Goal: Transaction & Acquisition: Purchase product/service

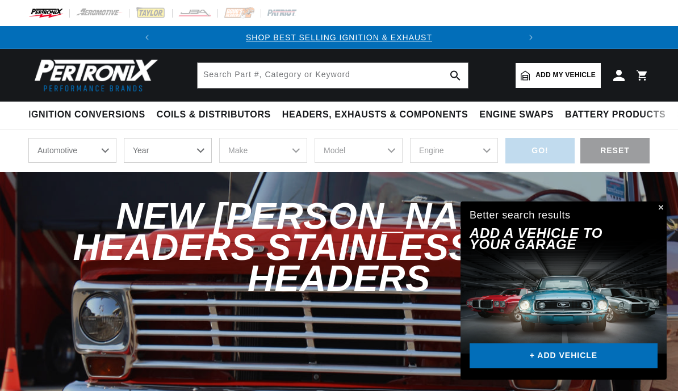
click at [656, 214] on button "Close" at bounding box center [660, 208] width 14 height 14
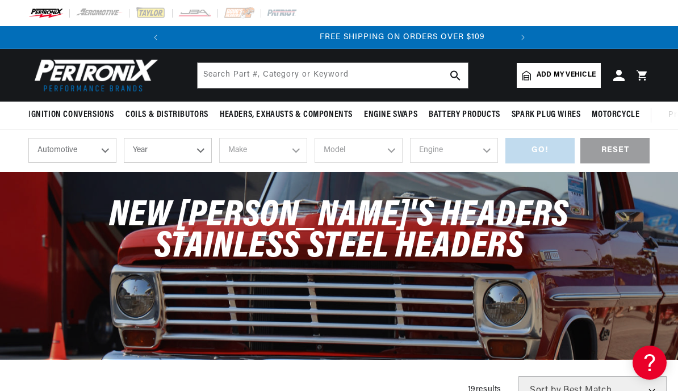
scroll to position [0, 344]
click at [100, 144] on select "Automotive Agricultural Industrial Marine Motorcycle" at bounding box center [72, 150] width 88 height 25
click at [199, 155] on select "Year [DATE] 2025 2024 2023 2022 2021 2020 2019 2018 2017 2016 2015 2014 2013 20…" at bounding box center [168, 150] width 88 height 25
select select "1967"
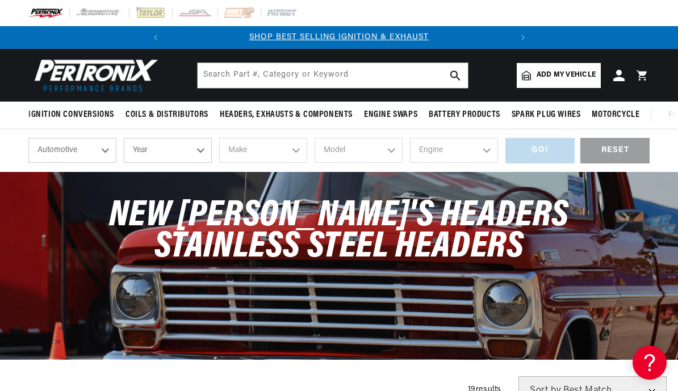
select select "1967"
click at [293, 146] on select "Make Alfa Romeo American Motors Aston [PERSON_NAME][GEOGRAPHIC_DATA] [PERSON_NA…" at bounding box center [263, 150] width 88 height 25
select select "[GEOGRAPHIC_DATA]"
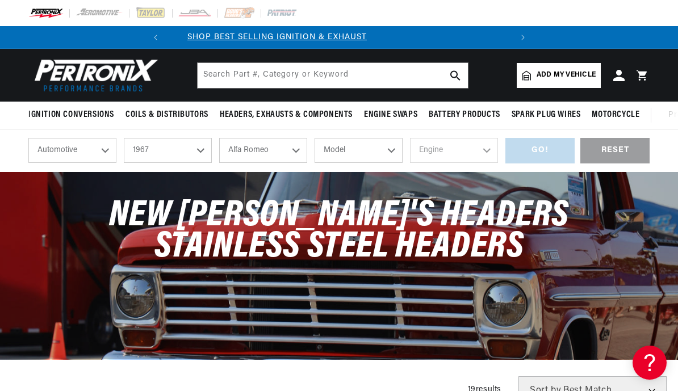
scroll to position [0, 0]
click at [385, 143] on select "Model Barracuda [GEOGRAPHIC_DATA] Belvedere II Fury Fury III GTX Satellite Vali…" at bounding box center [358, 150] width 88 height 25
select select "Barracuda"
click at [487, 149] on select "Engine 5.6L 5.9L 225cid / 3.7L 273cid / 4.5L 318cid / 5.2L 383cid / 6.3L 426cid…" at bounding box center [454, 150] width 88 height 25
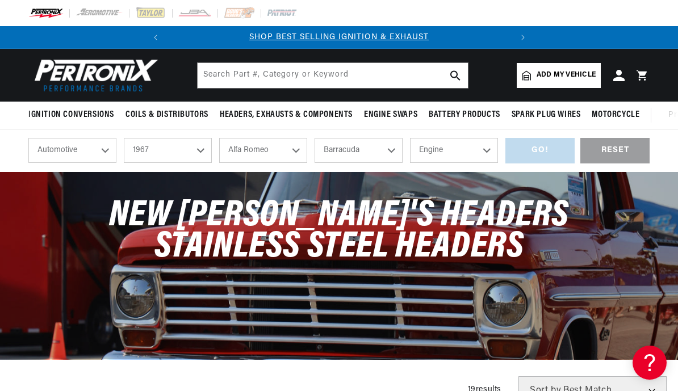
select select "273cid-4.5L"
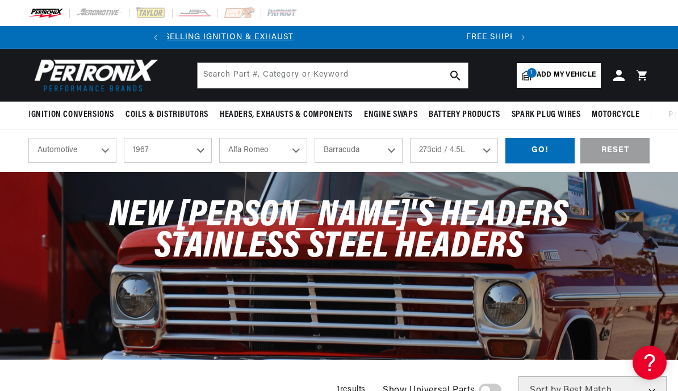
click at [487, 146] on select "5.6L 5.9L 225cid / 3.7L 273cid / 4.5L 318cid / 5.2L 383cid / 6.3L 426cid / 7.0L" at bounding box center [454, 150] width 88 height 25
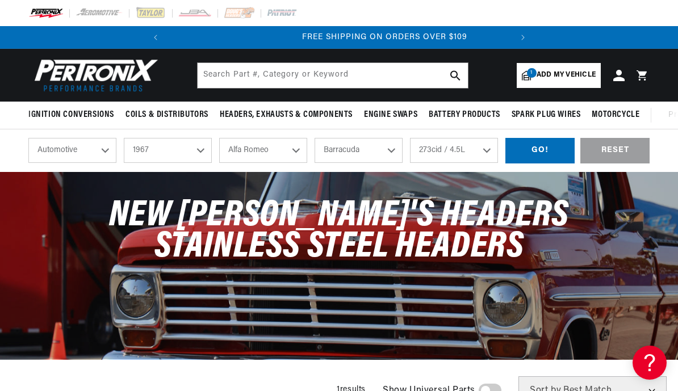
scroll to position [0, 344]
select select "383cid-6.3L"
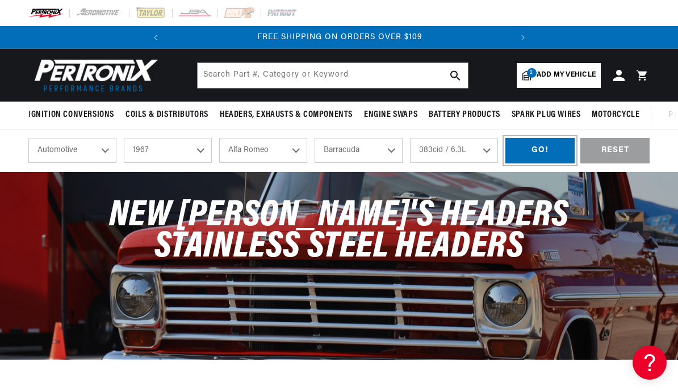
click at [545, 150] on div "GO!" at bounding box center [539, 151] width 69 height 26
